Goal: Task Accomplishment & Management: Use online tool/utility

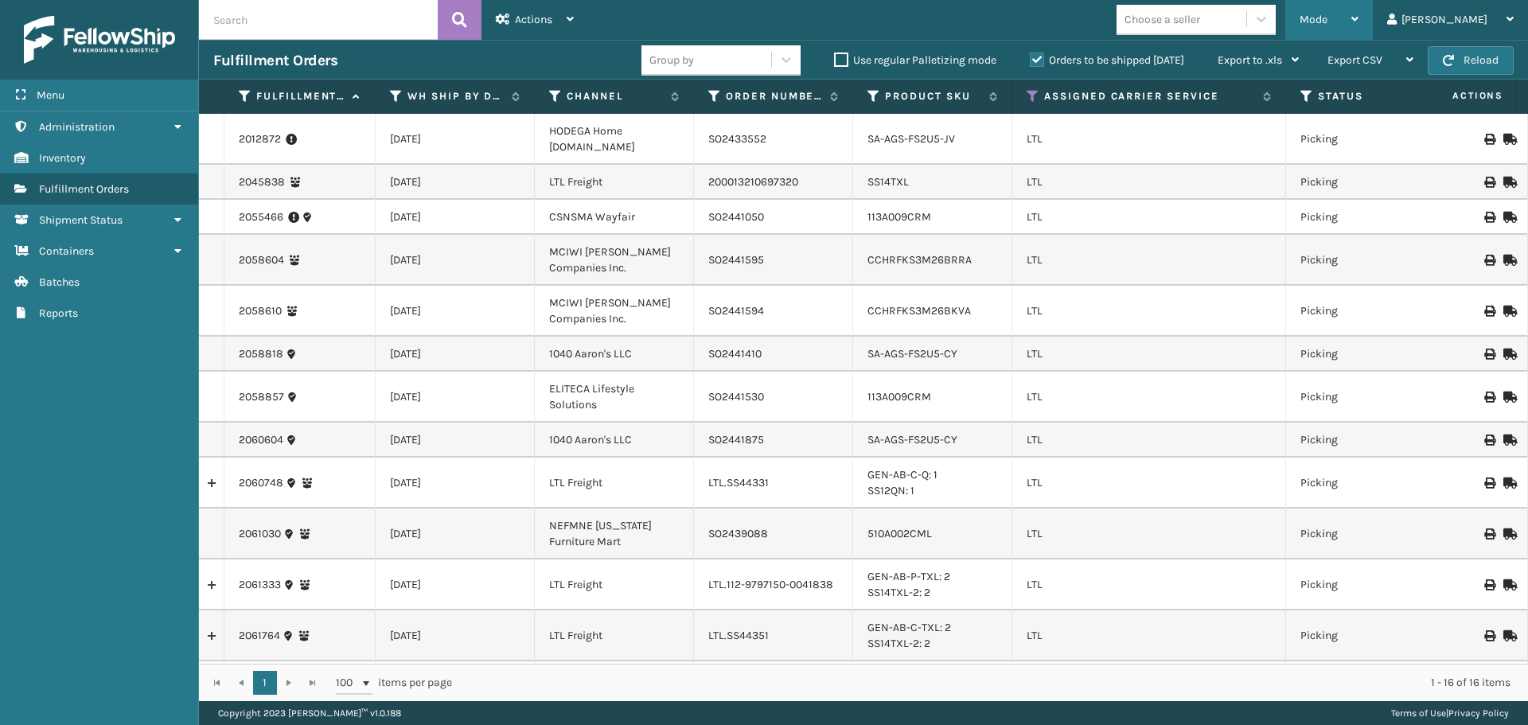
click at [1359, 32] on div "Mode" at bounding box center [1329, 20] width 59 height 40
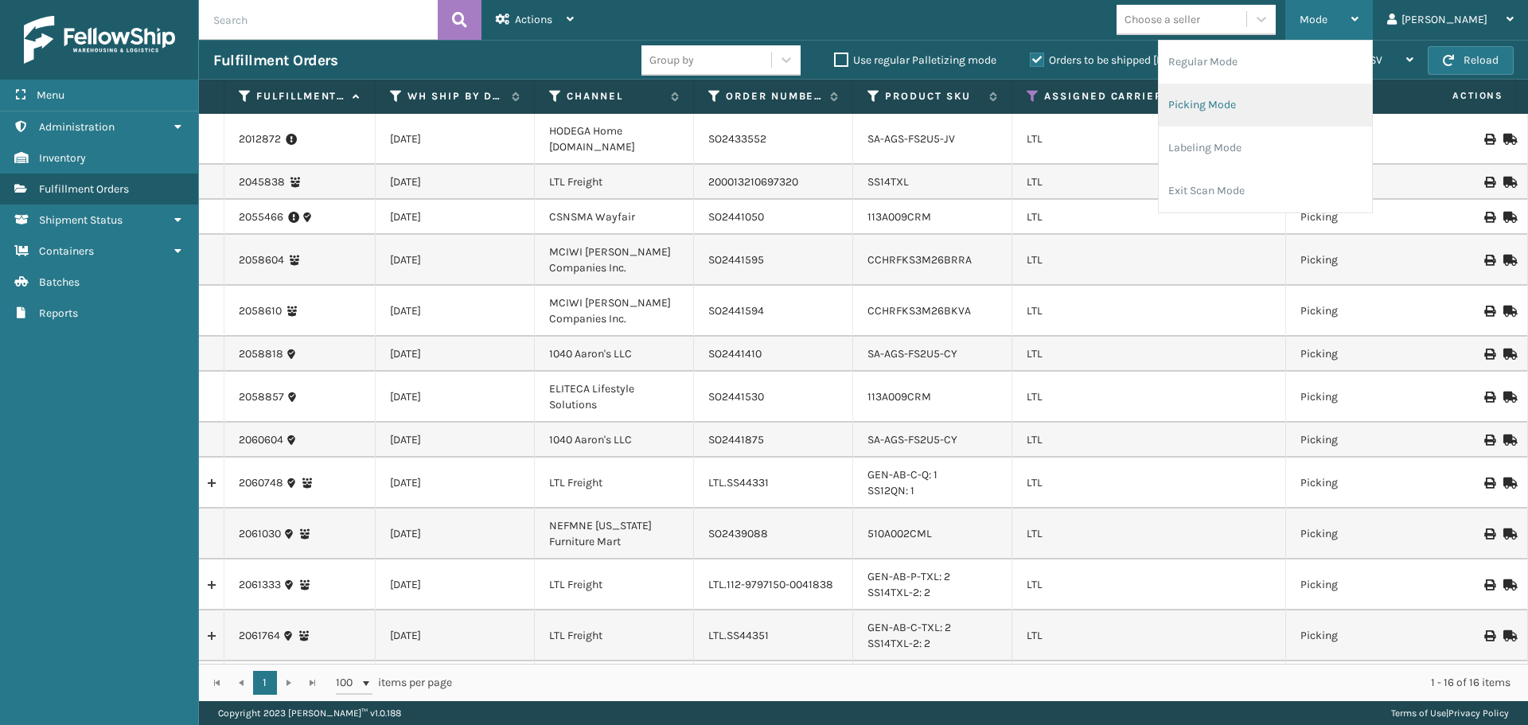
click at [1349, 105] on li "Picking Mode" at bounding box center [1265, 105] width 213 height 43
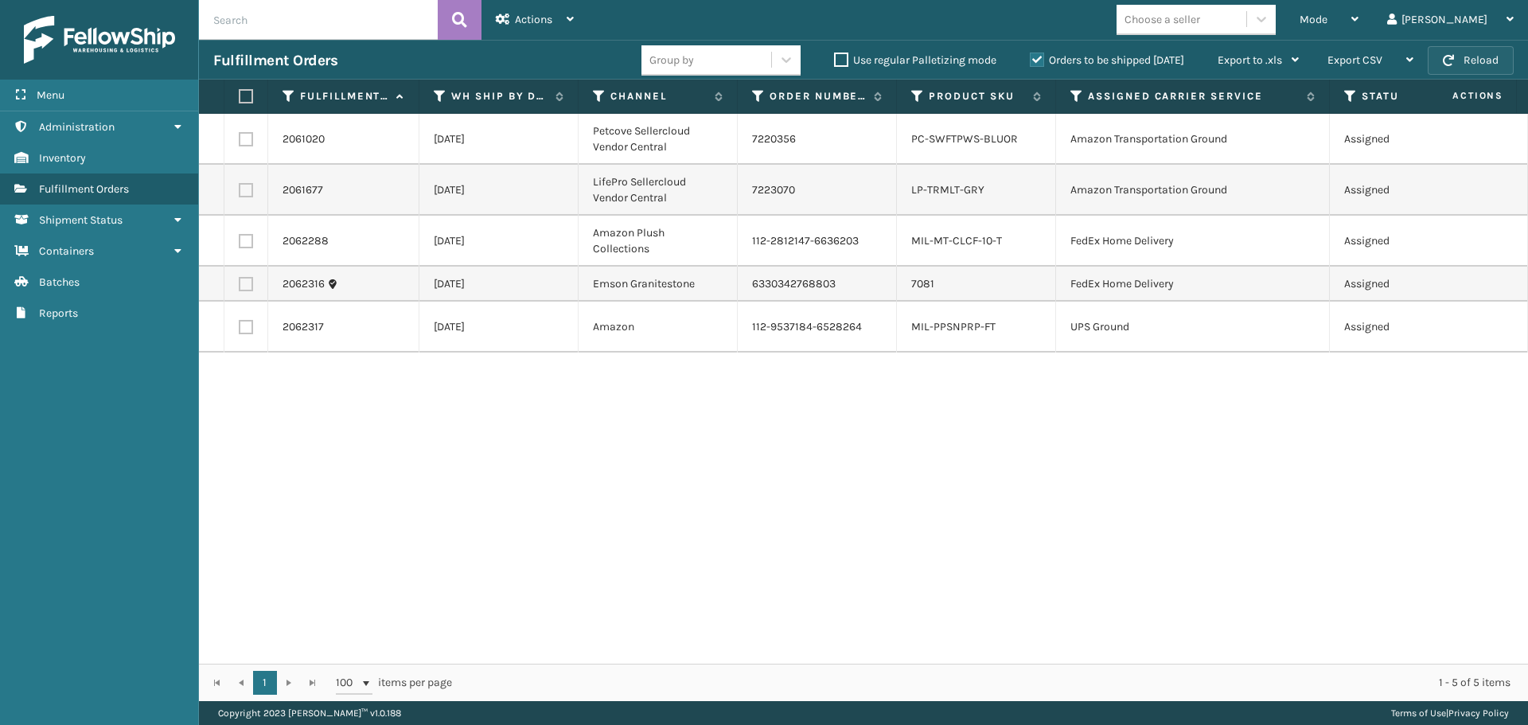
click at [1493, 59] on button "Reload" at bounding box center [1471, 60] width 86 height 29
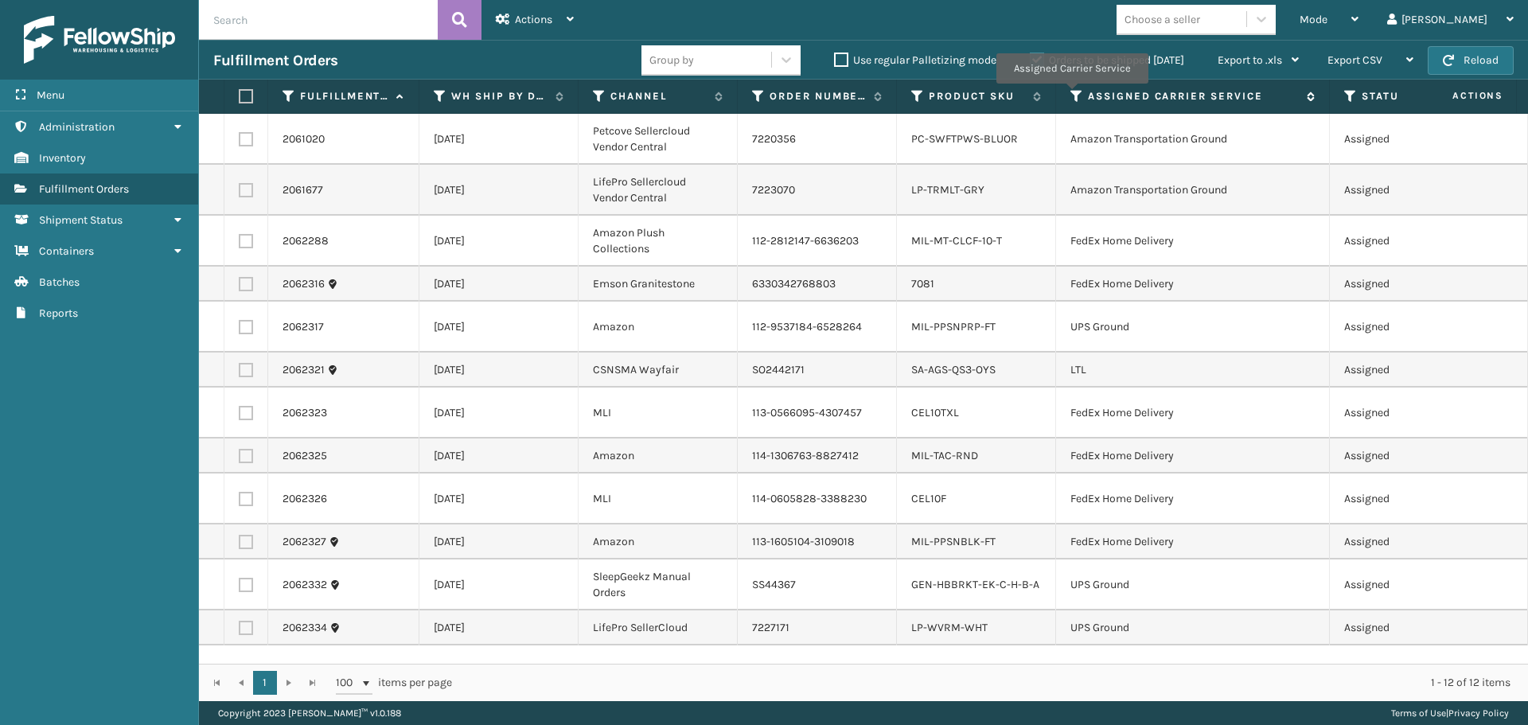
click at [1072, 95] on icon at bounding box center [1077, 96] width 13 height 14
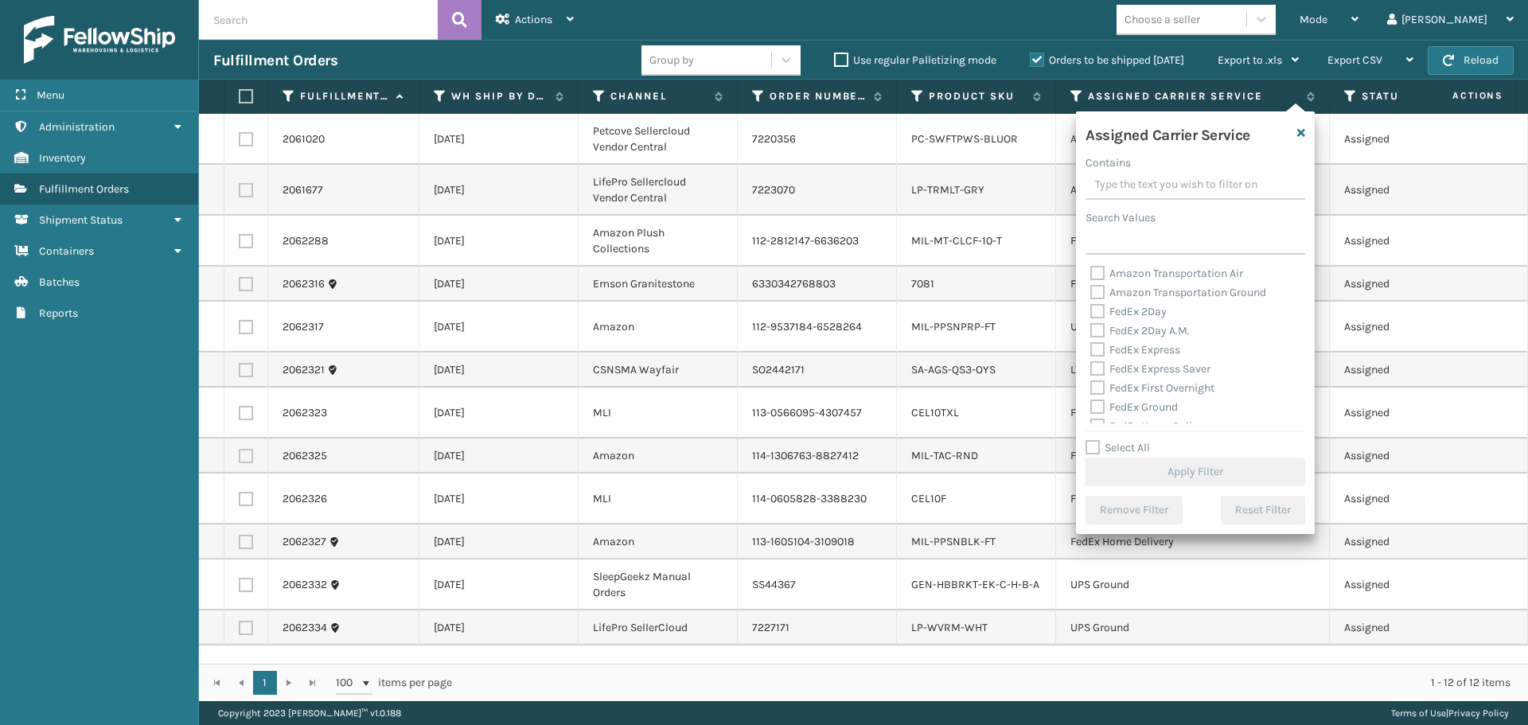
scroll to position [159, 0]
click at [1091, 345] on label "LTL" at bounding box center [1108, 344] width 35 height 14
click at [1091, 345] on input "LTL" at bounding box center [1091, 339] width 1 height 10
checkbox input "true"
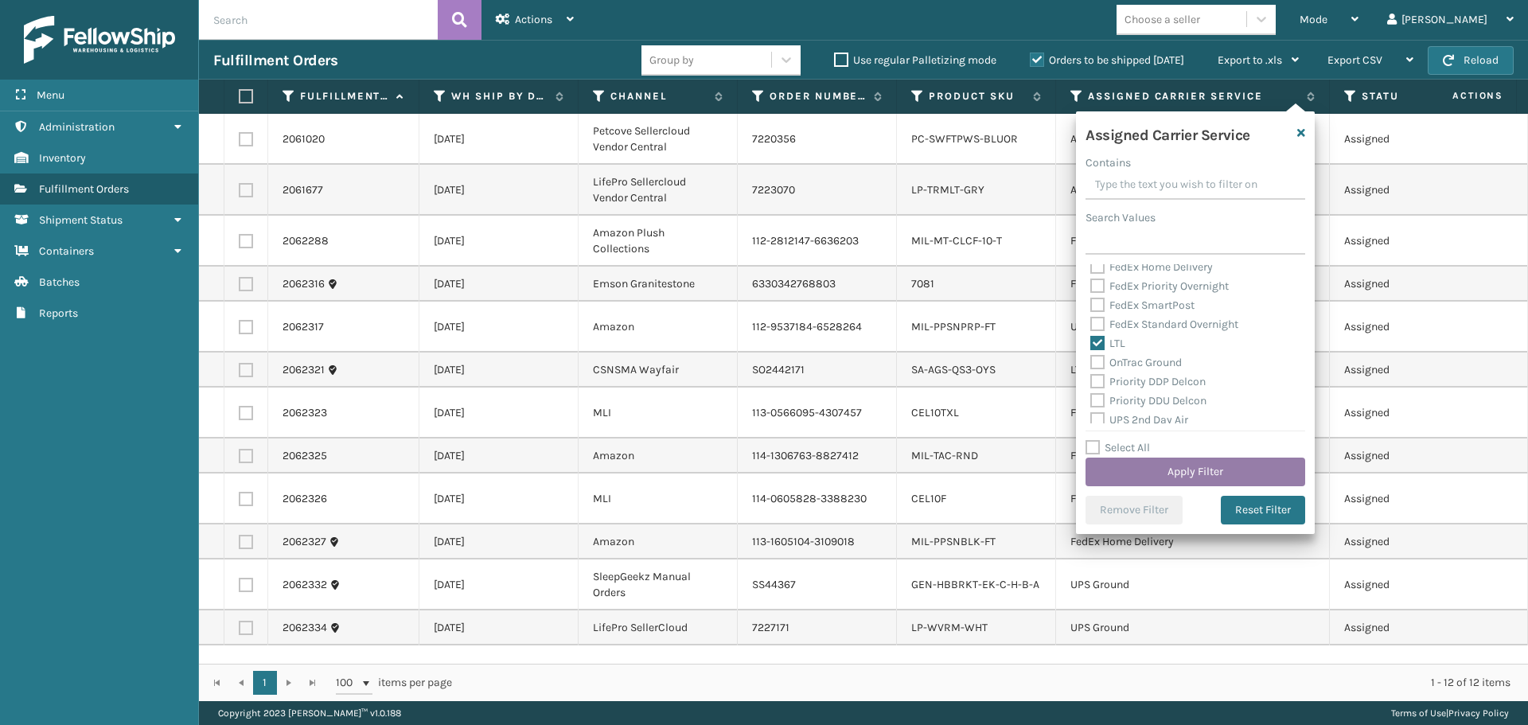
click at [1154, 467] on button "Apply Filter" at bounding box center [1196, 472] width 220 height 29
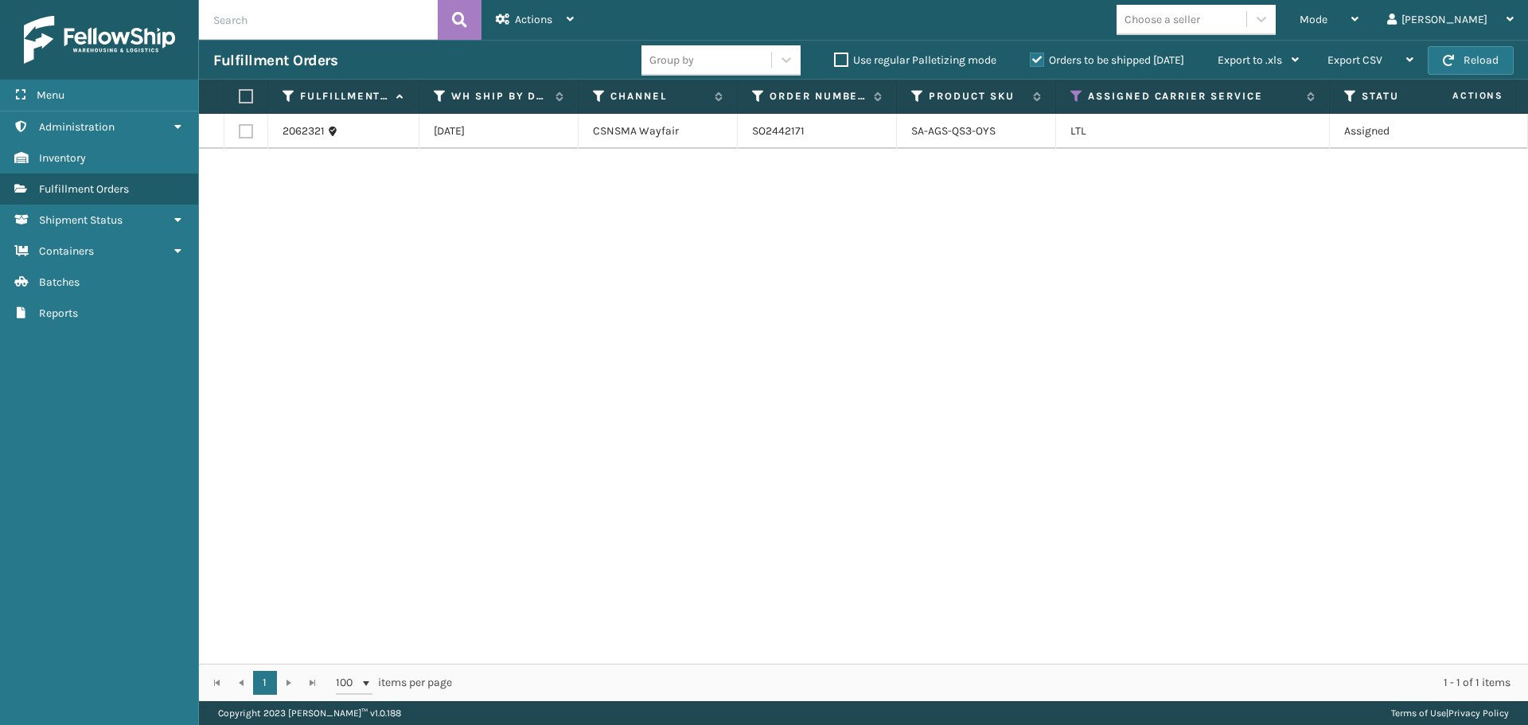
click at [247, 97] on label at bounding box center [244, 96] width 10 height 14
click at [240, 97] on input "checkbox" at bounding box center [239, 97] width 1 height 10
checkbox input "true"
click at [541, 18] on span "Actions" at bounding box center [533, 20] width 37 height 14
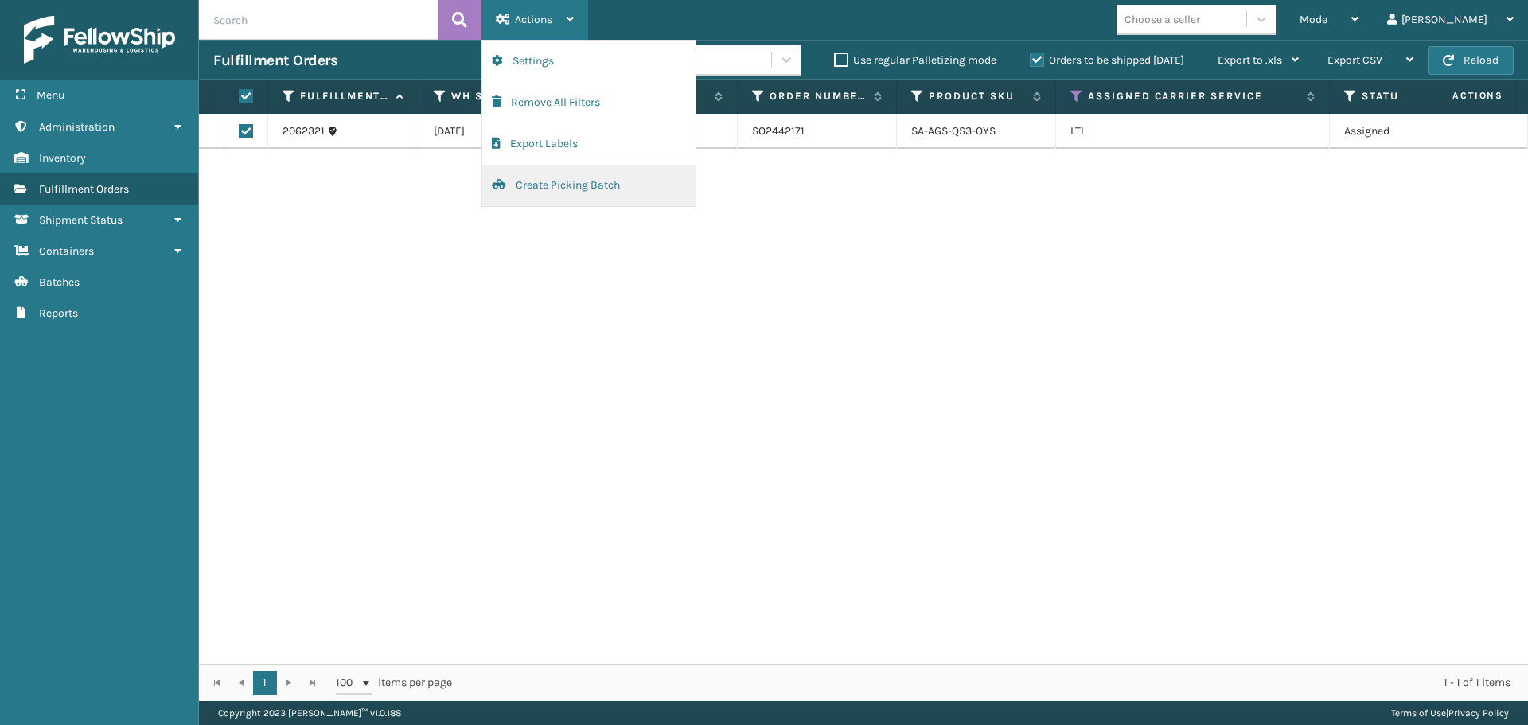
click at [545, 184] on button "Create Picking Batch" at bounding box center [588, 185] width 213 height 41
